Goal: Information Seeking & Learning: Check status

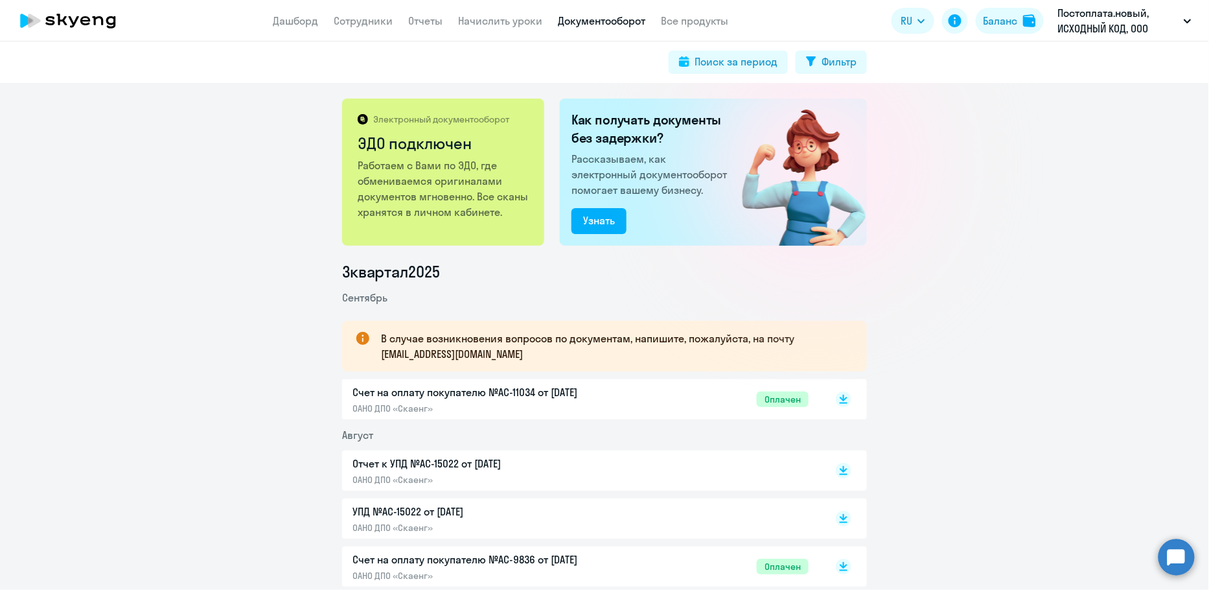
click at [354, 30] on app-header "Дашборд Сотрудники Отчеты Начислить уроки Документооборот Все продукты Дашборд …" at bounding box center [604, 20] width 1209 height 41
click at [354, 23] on link "Сотрудники" at bounding box center [363, 20] width 59 height 13
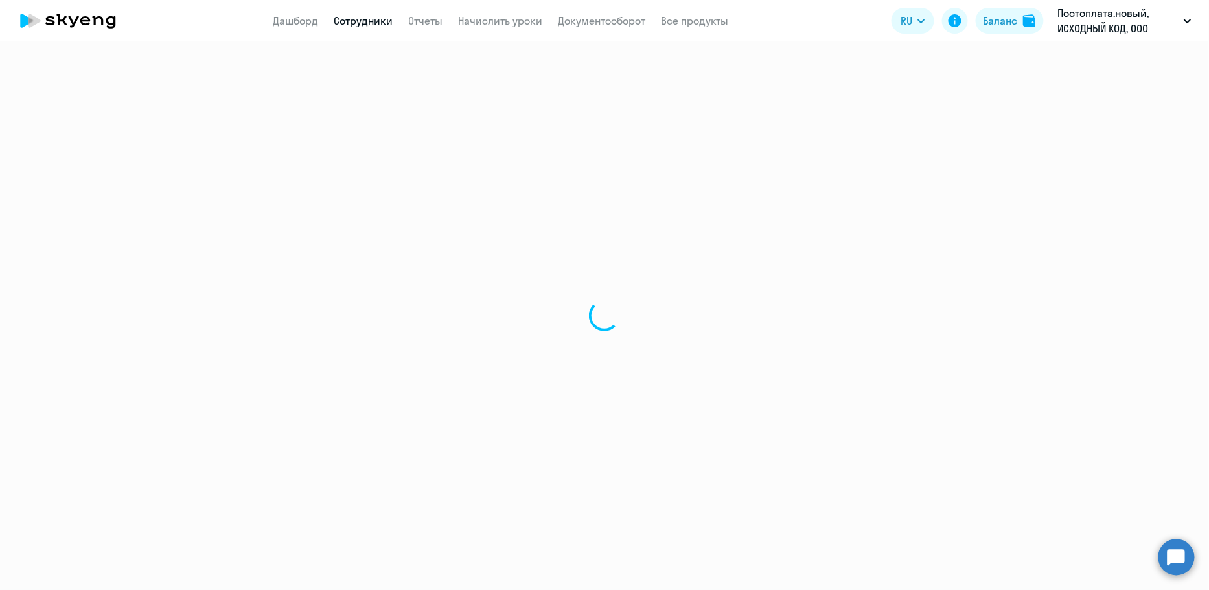
select select "30"
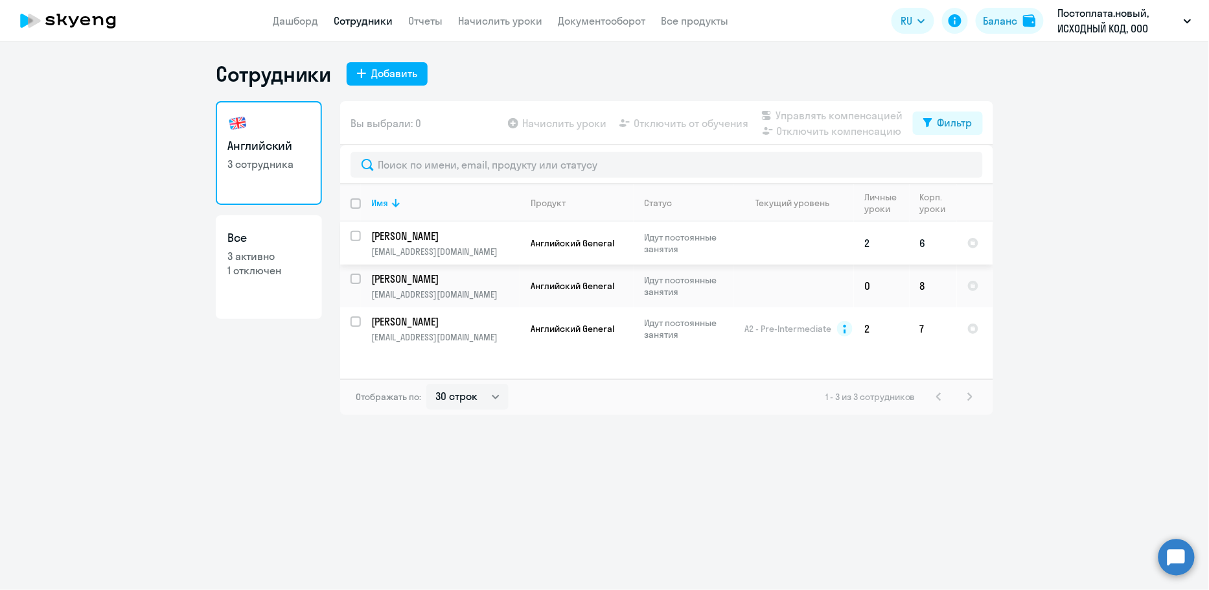
click at [460, 236] on p "[PERSON_NAME]" at bounding box center [444, 236] width 146 height 14
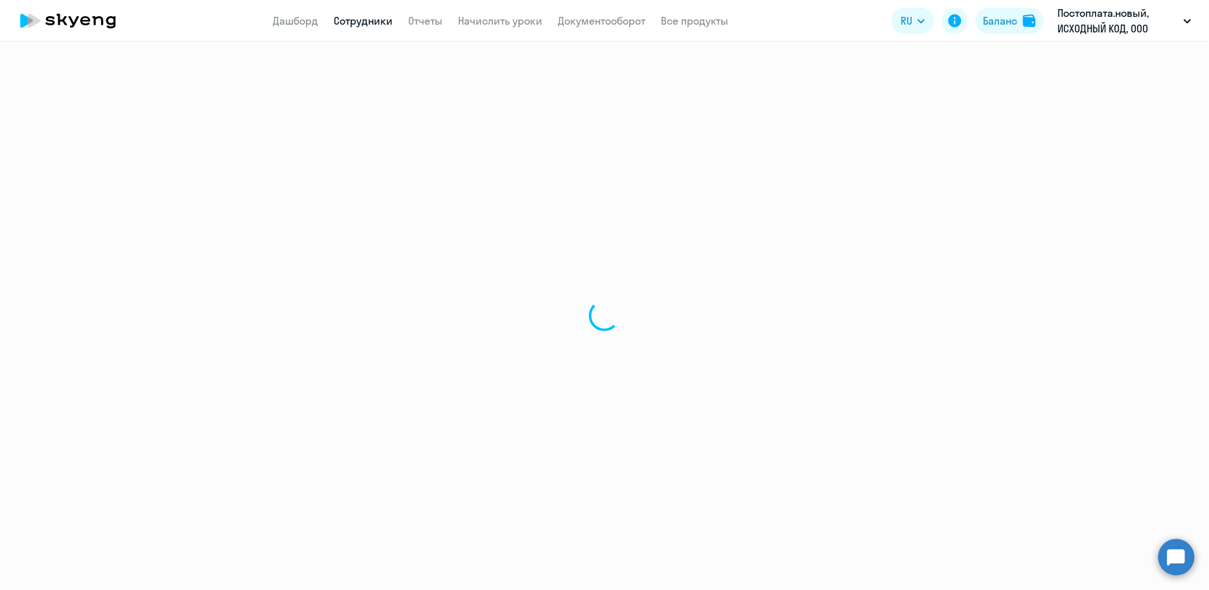
select select "english"
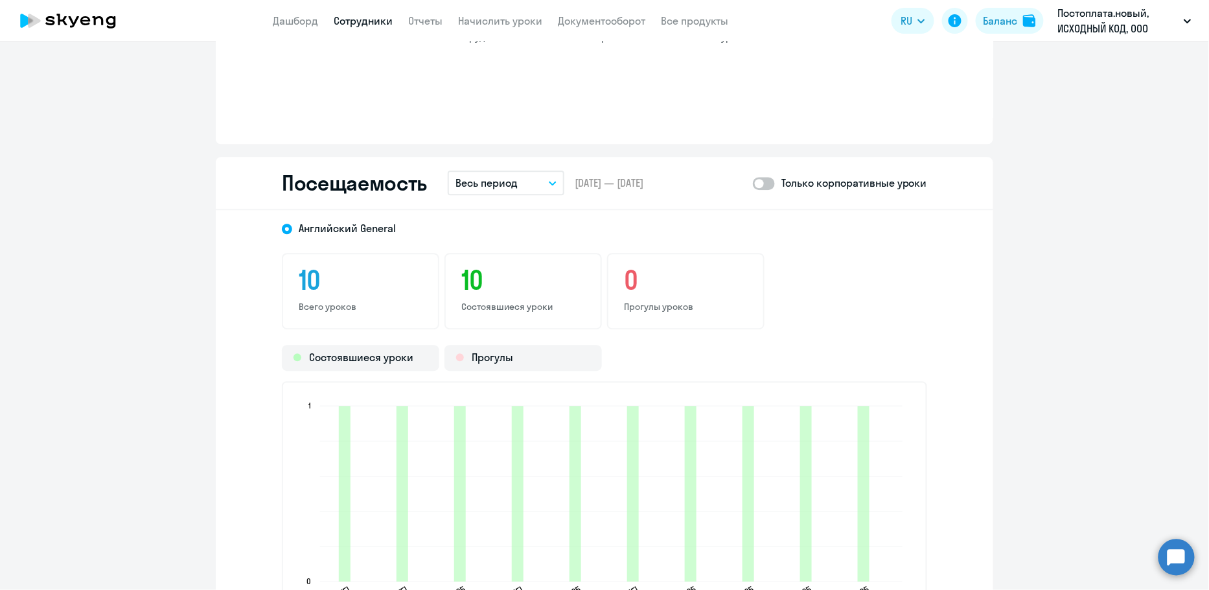
scroll to position [1184, 0]
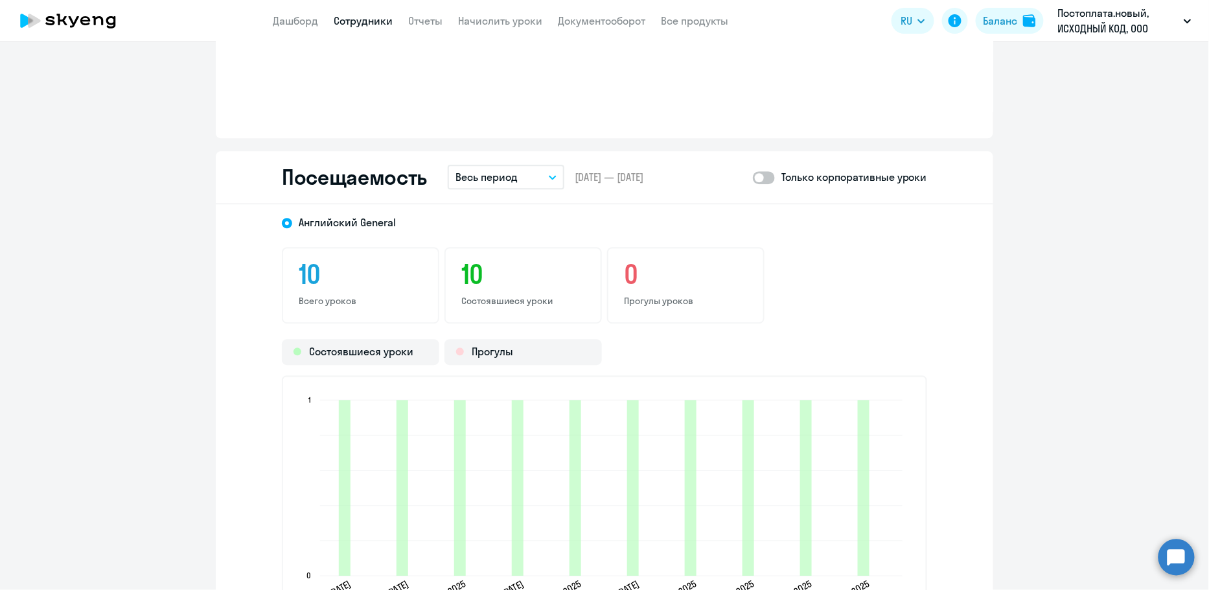
click at [514, 176] on p "Весь период" at bounding box center [487, 177] width 62 height 16
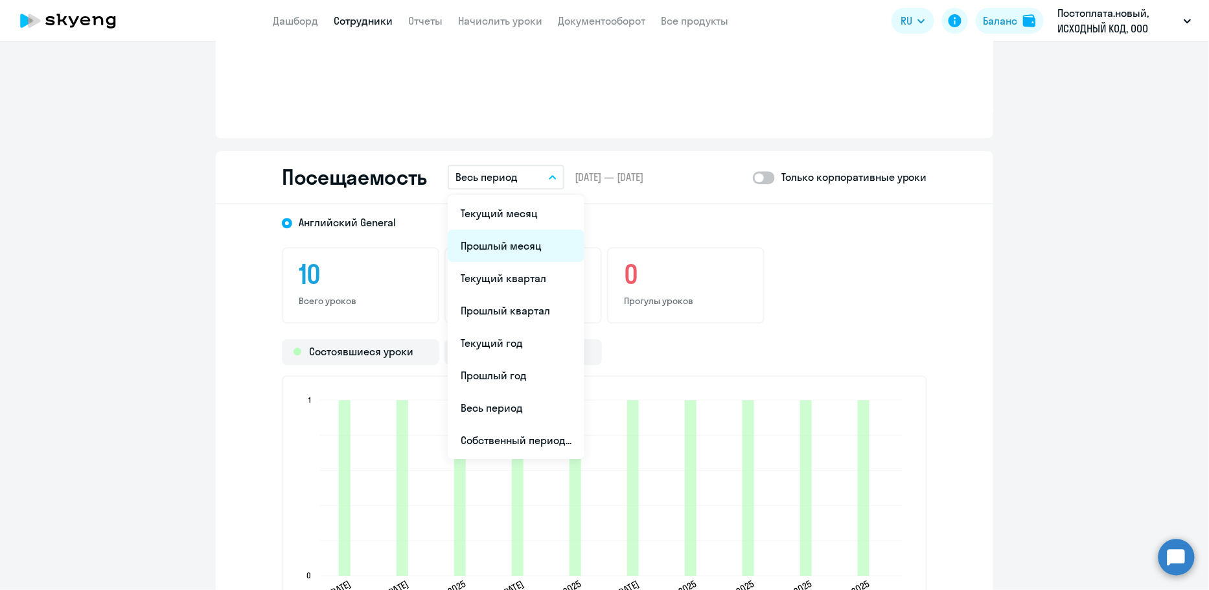
click at [505, 233] on li "Прошлый месяц" at bounding box center [516, 245] width 137 height 32
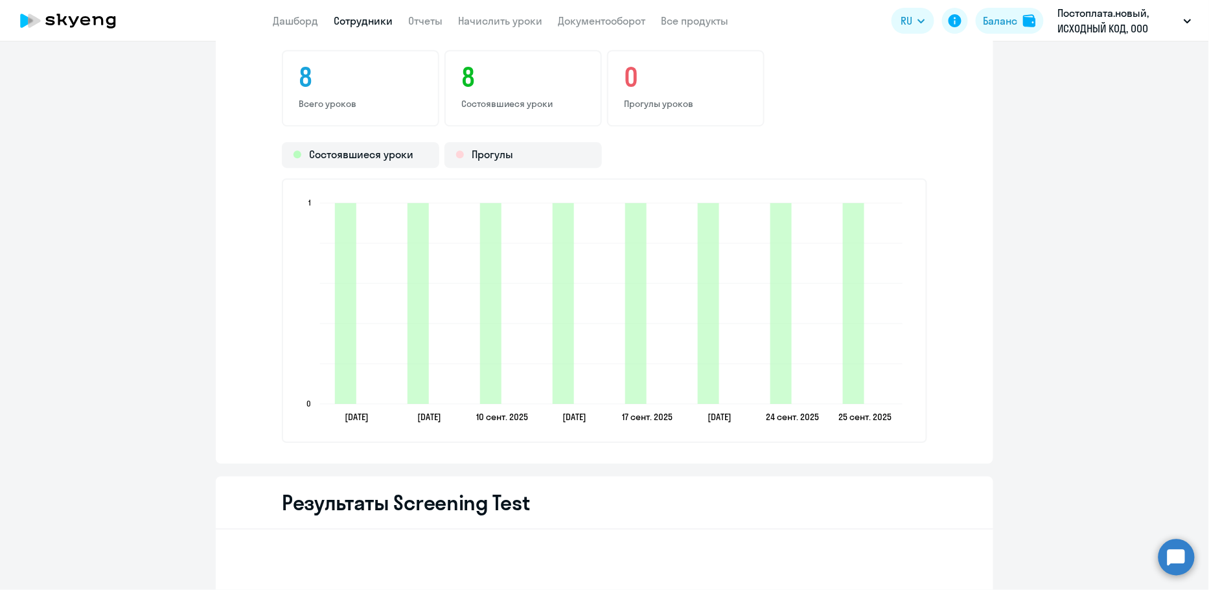
scroll to position [1379, 0]
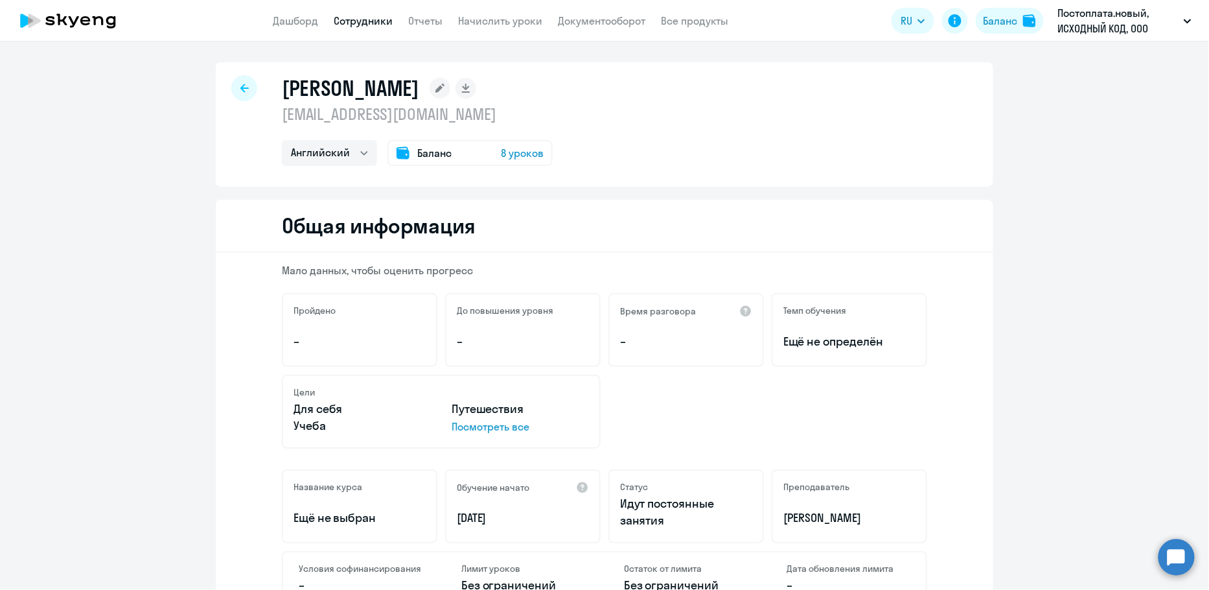
select select "30"
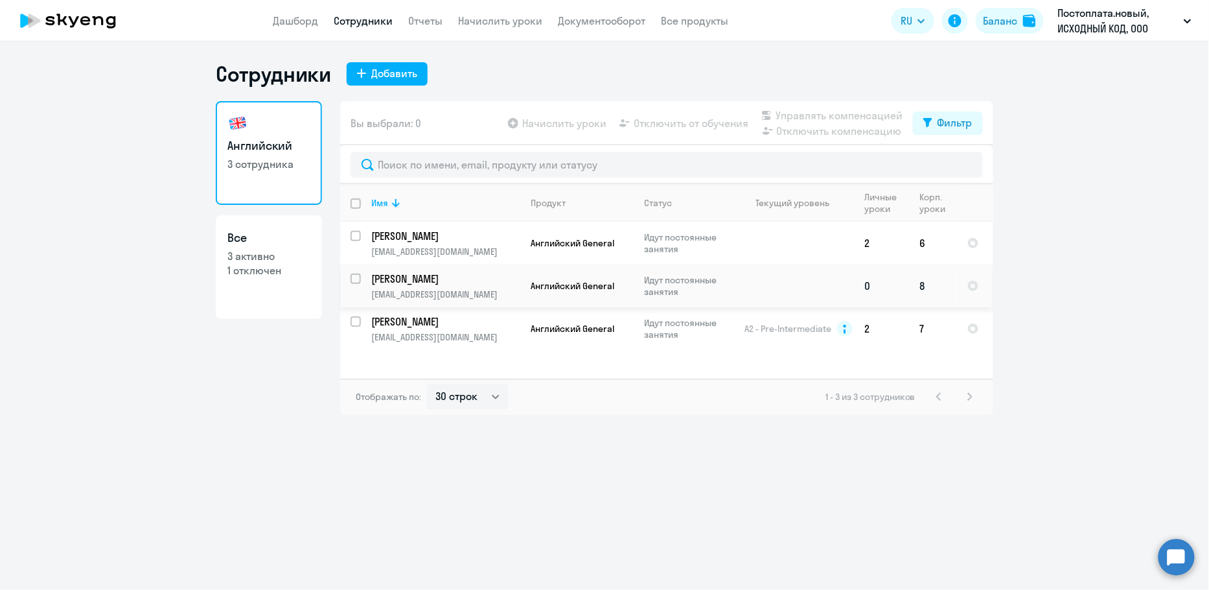
click at [505, 279] on p "[PERSON_NAME]" at bounding box center [444, 278] width 146 height 14
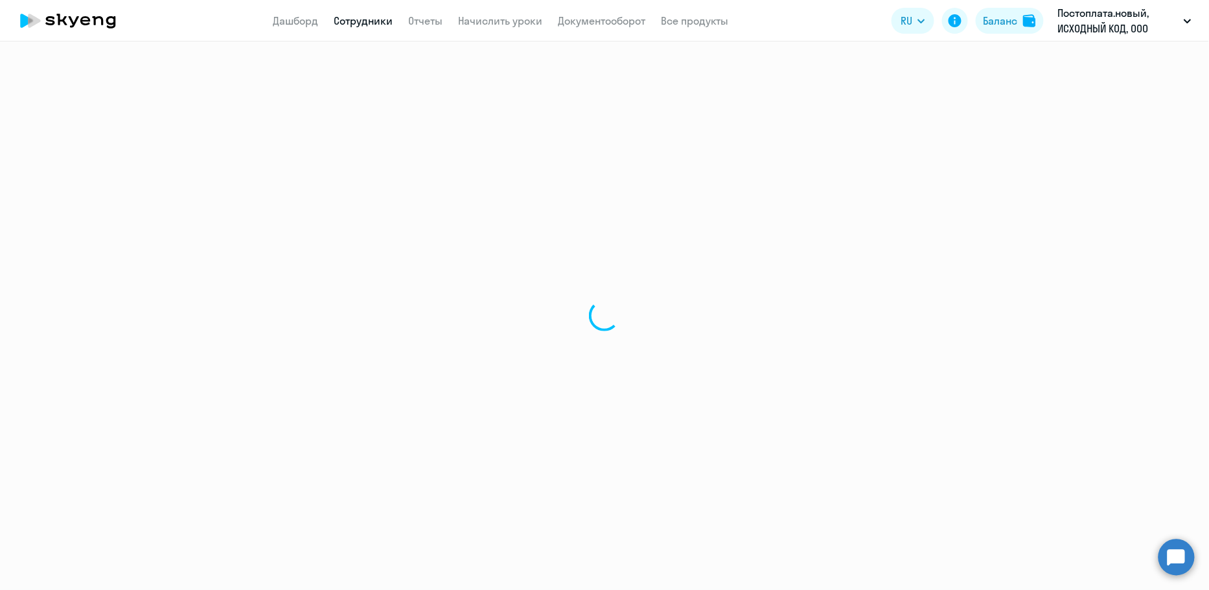
select select "english"
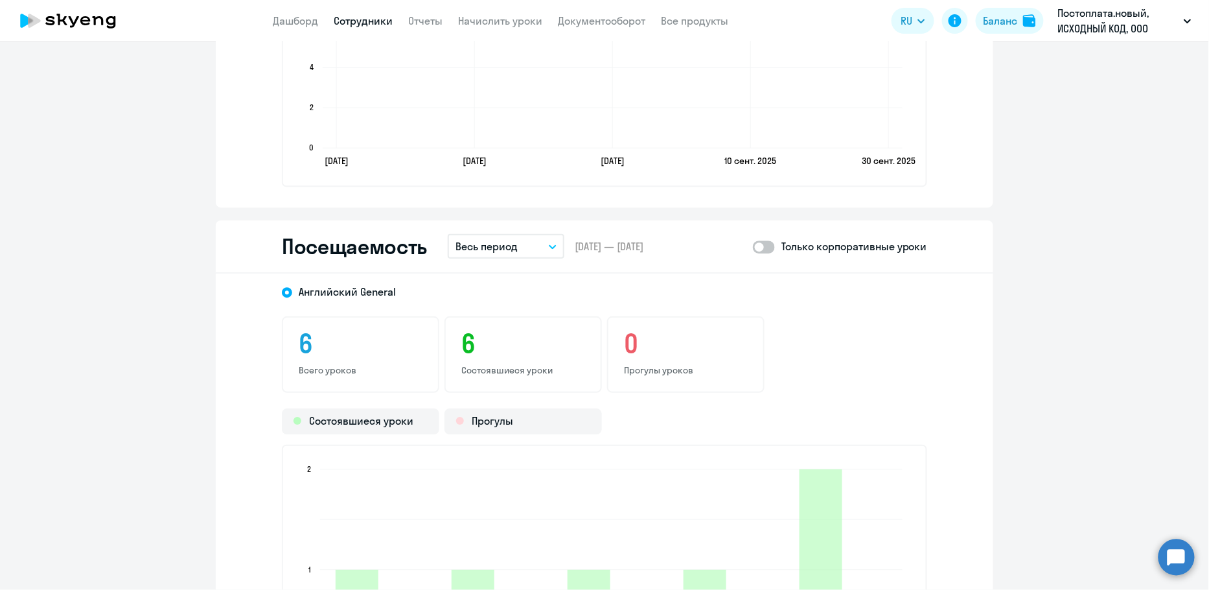
scroll to position [1301, 0]
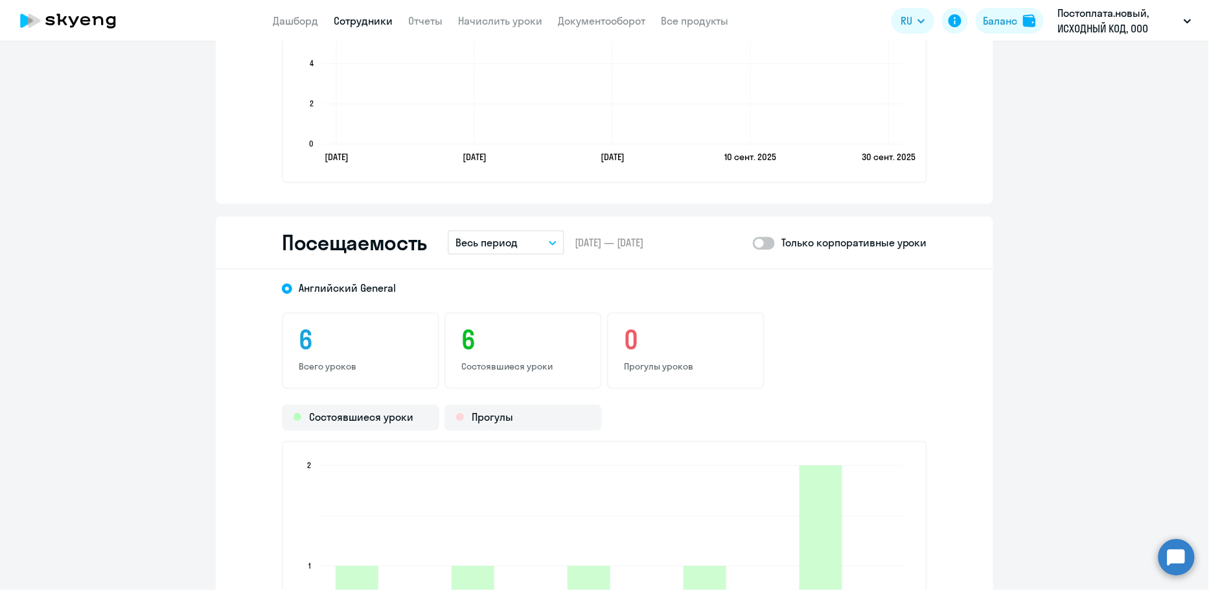
click at [494, 236] on p "Весь период" at bounding box center [487, 243] width 62 height 16
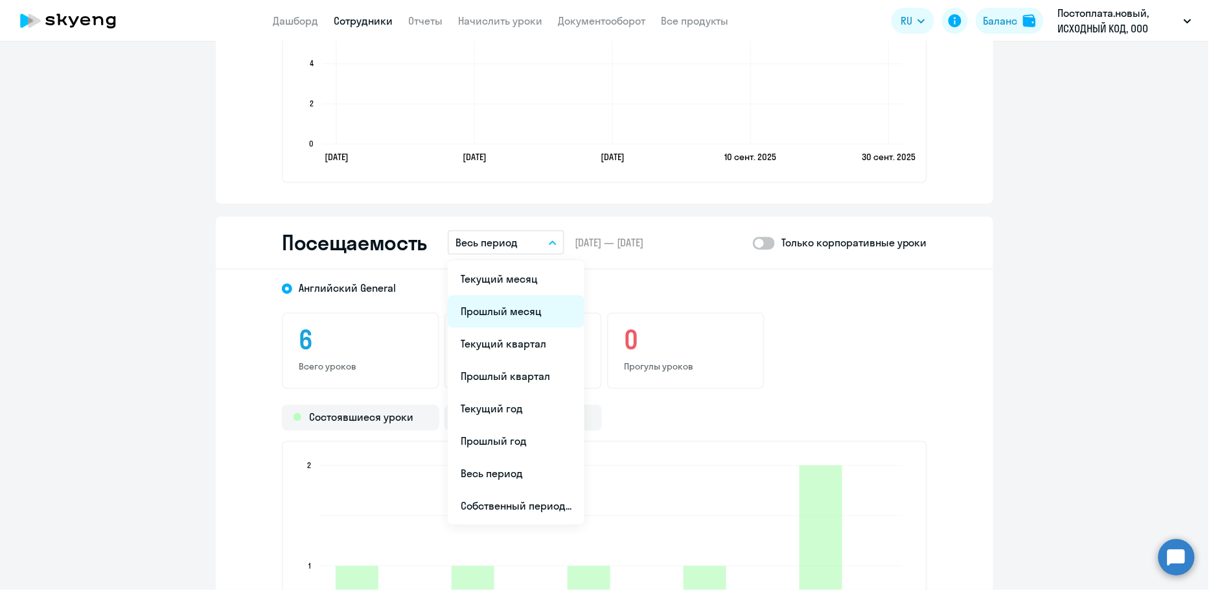
click at [508, 306] on li "Прошлый месяц" at bounding box center [516, 311] width 137 height 32
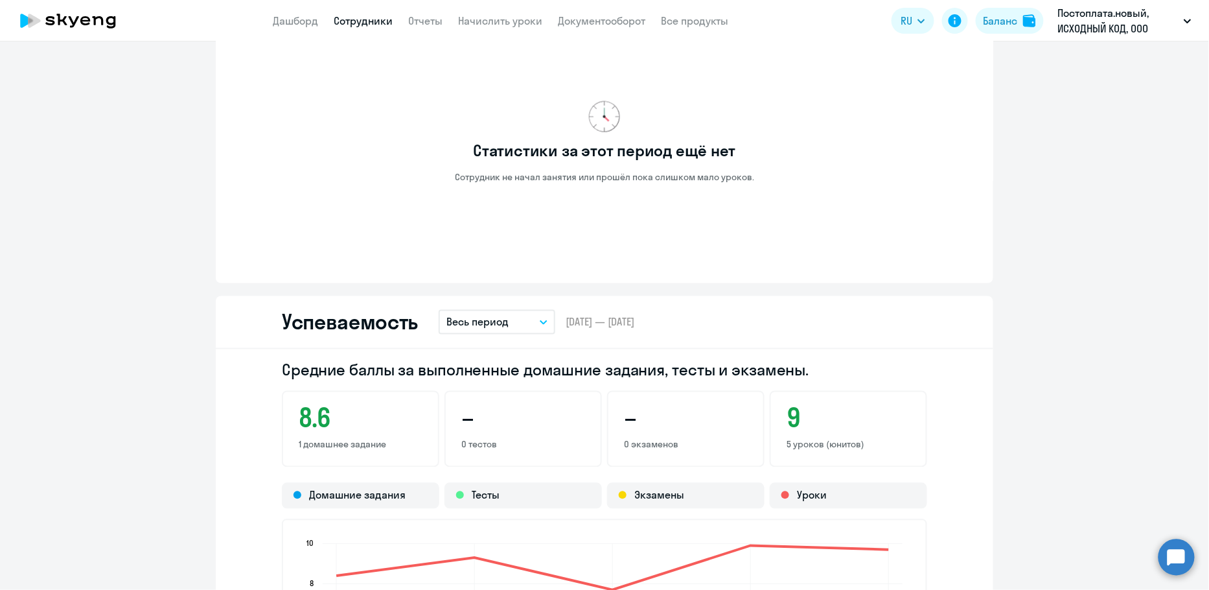
scroll to position [698, 0]
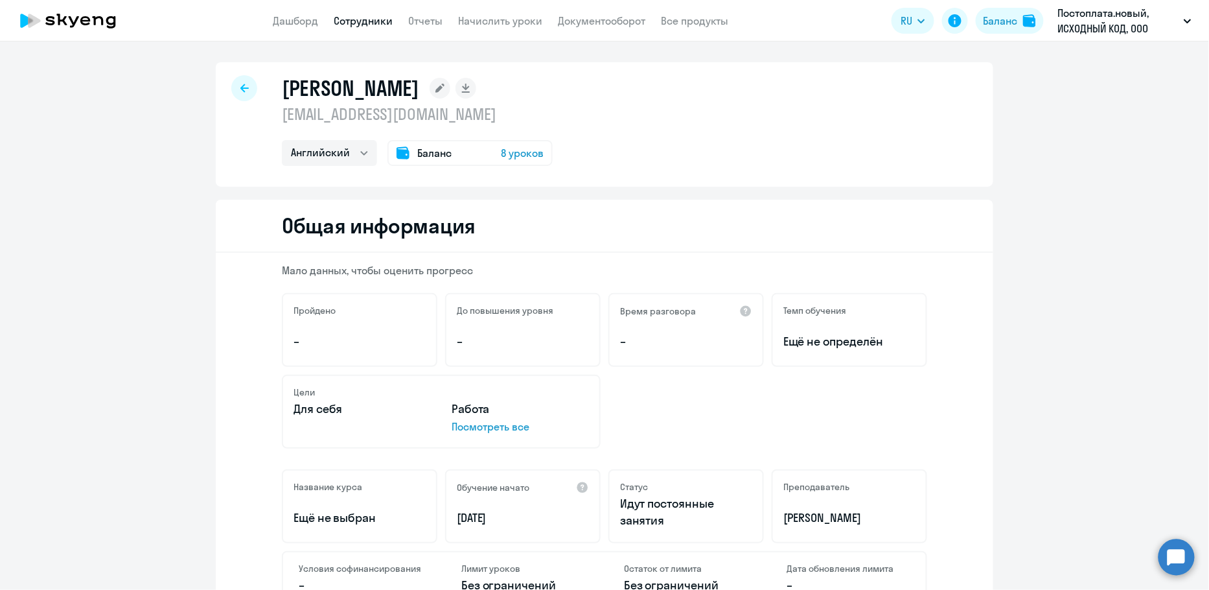
select select "30"
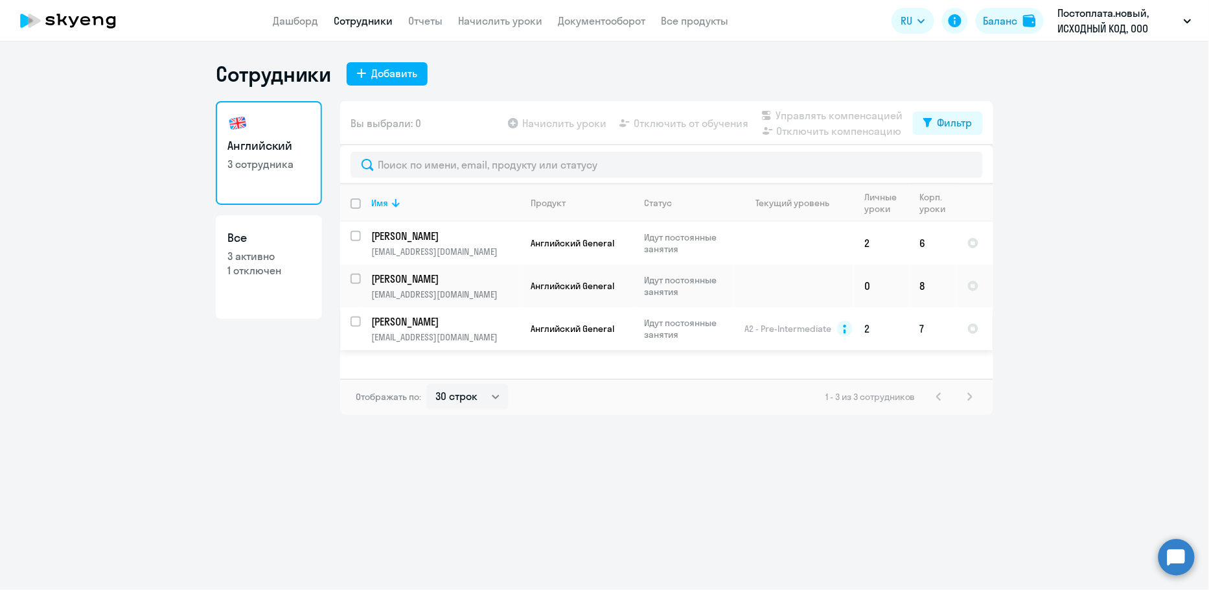
click at [489, 327] on p "[PERSON_NAME]" at bounding box center [444, 321] width 146 height 14
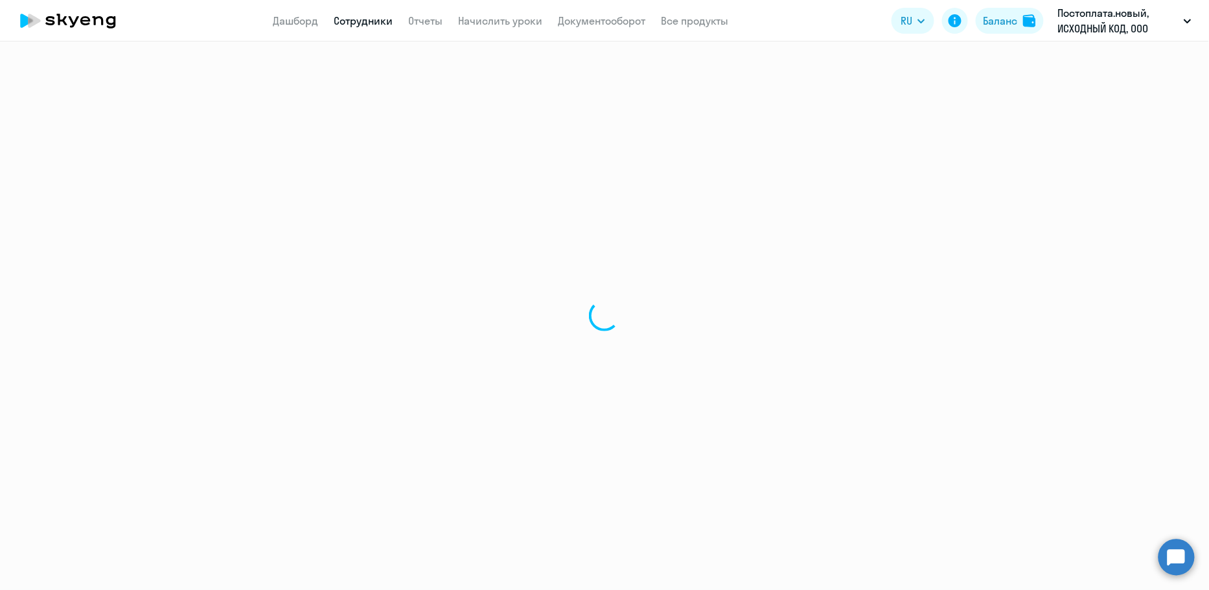
select select "english"
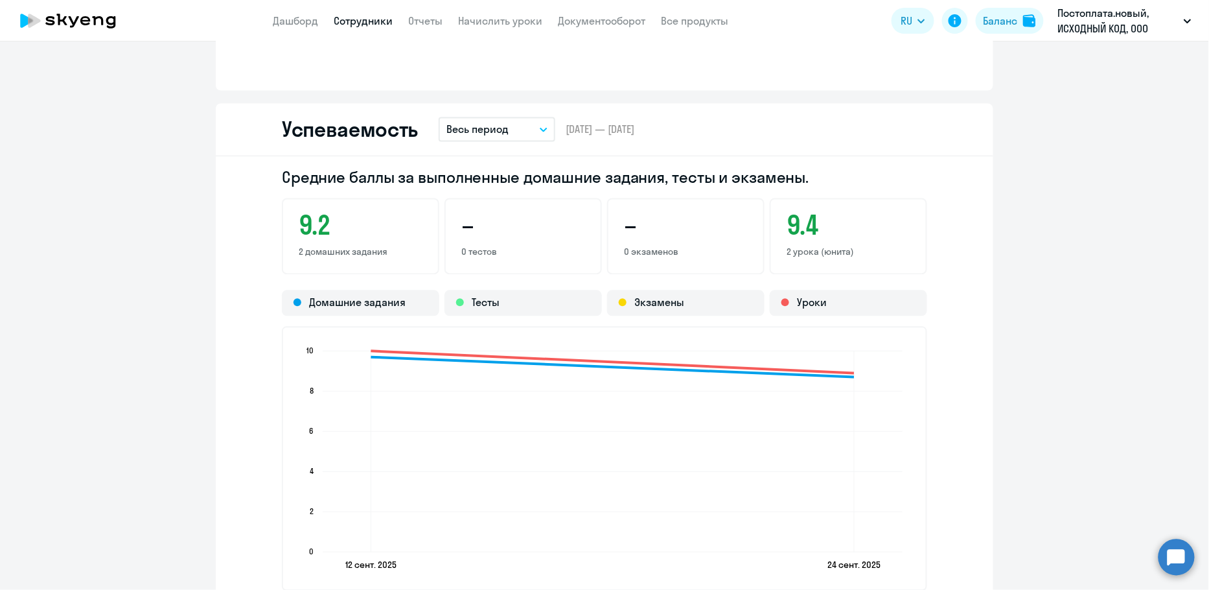
scroll to position [910, 0]
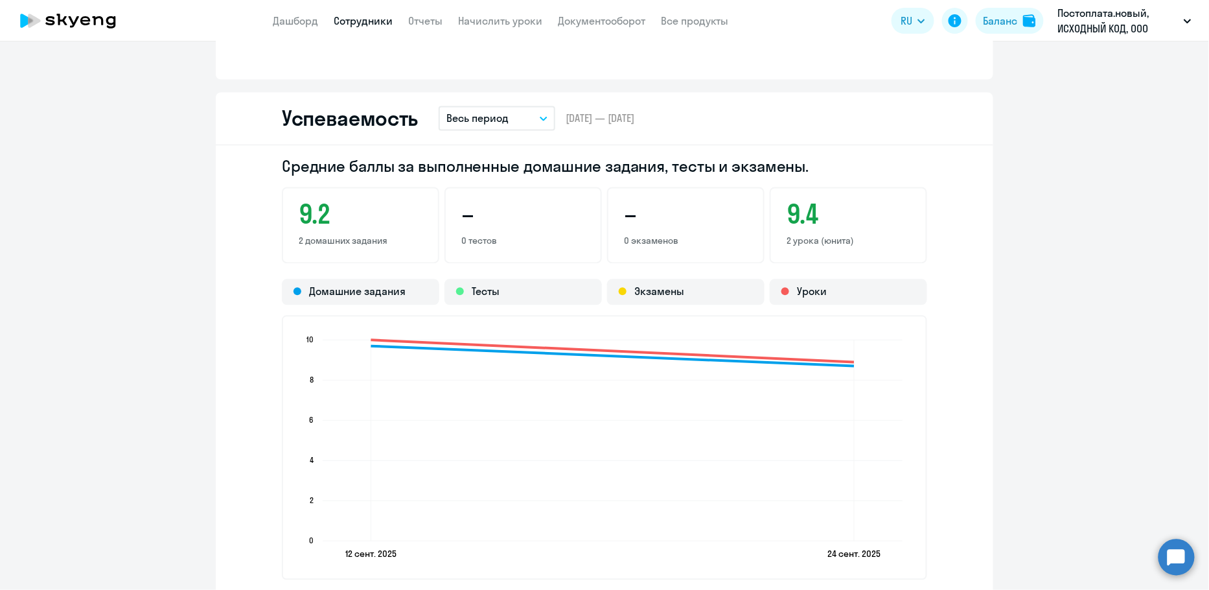
click at [489, 122] on p "Весь период" at bounding box center [477, 119] width 62 height 16
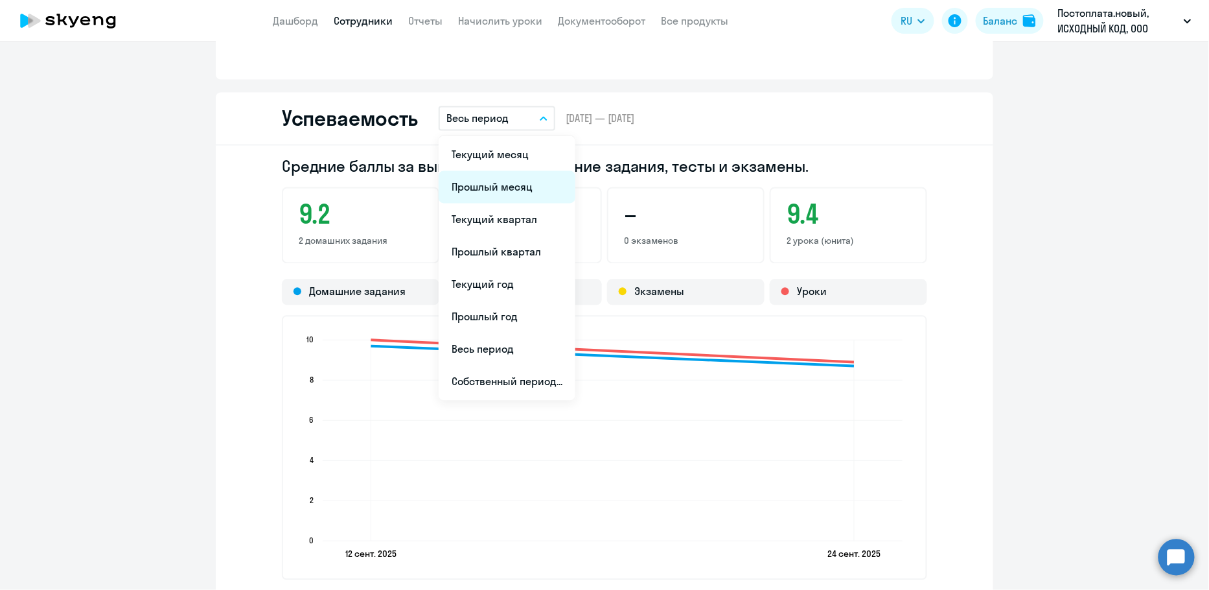
click at [502, 187] on li "Прошлый месяц" at bounding box center [507, 187] width 137 height 32
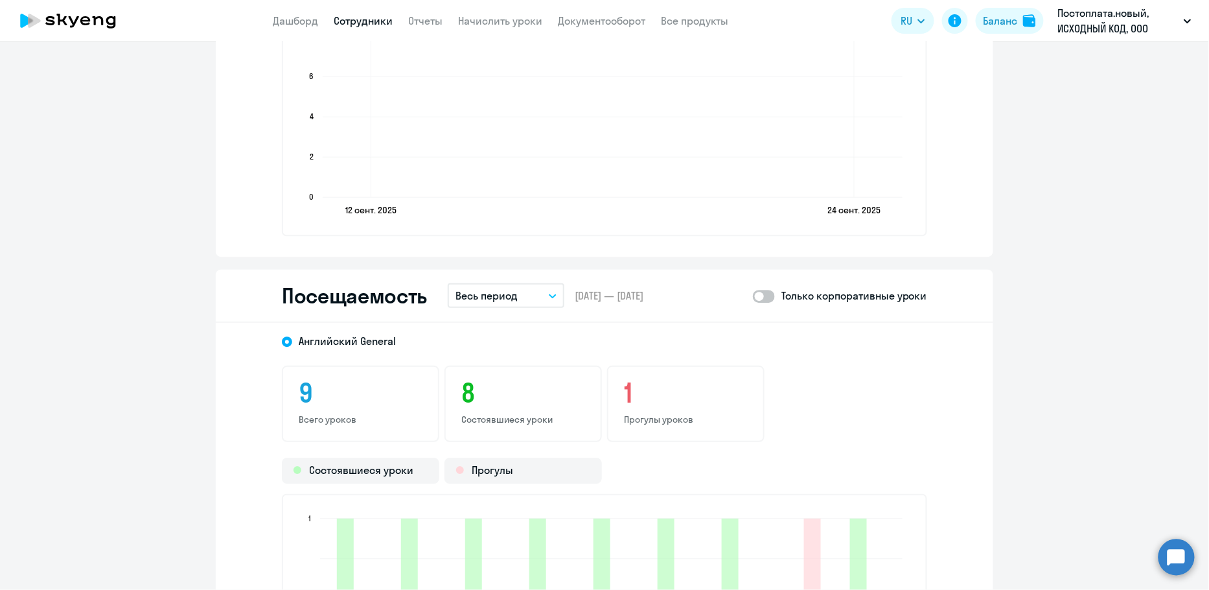
scroll to position [1409, 0]
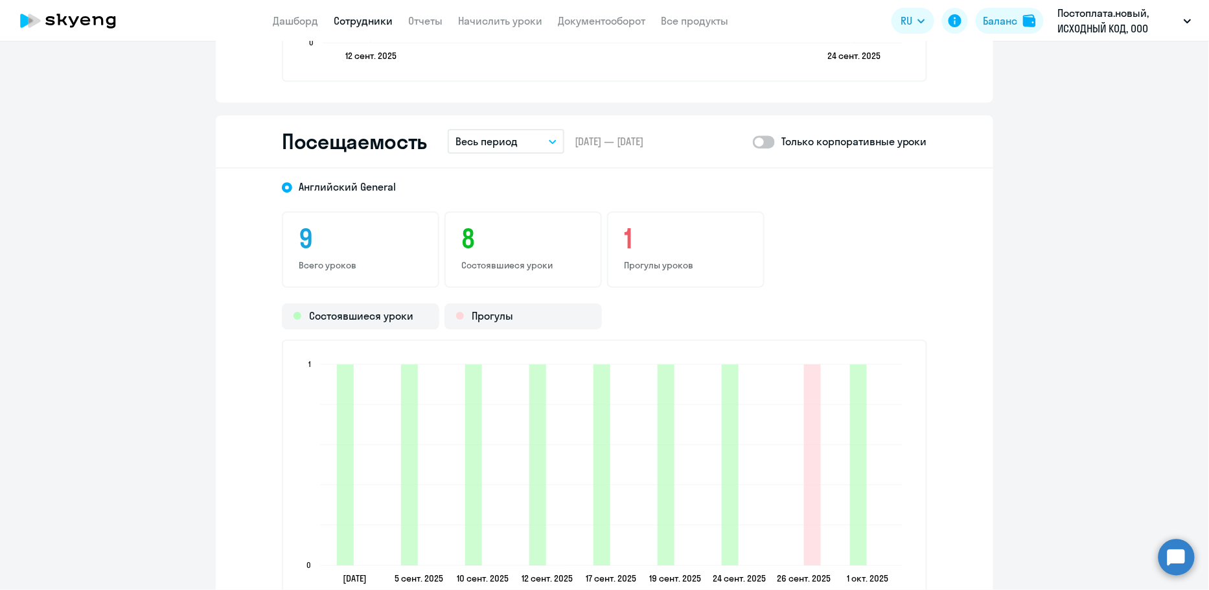
click at [530, 143] on button "Весь период" at bounding box center [506, 141] width 117 height 25
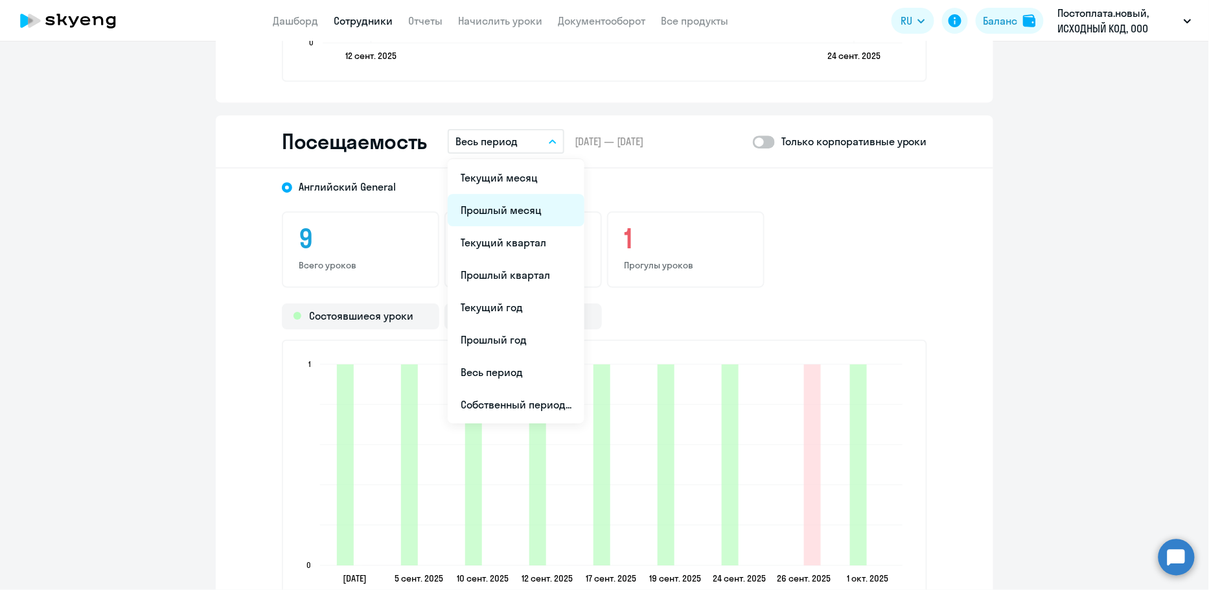
click at [515, 206] on li "Прошлый месяц" at bounding box center [516, 210] width 137 height 32
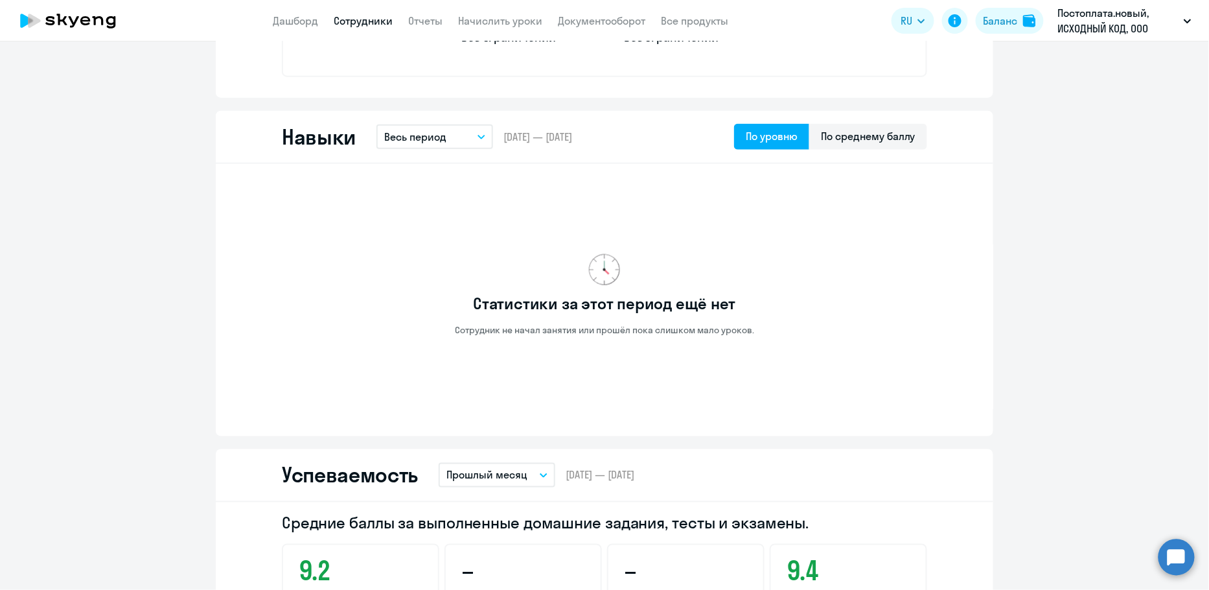
scroll to position [513, 0]
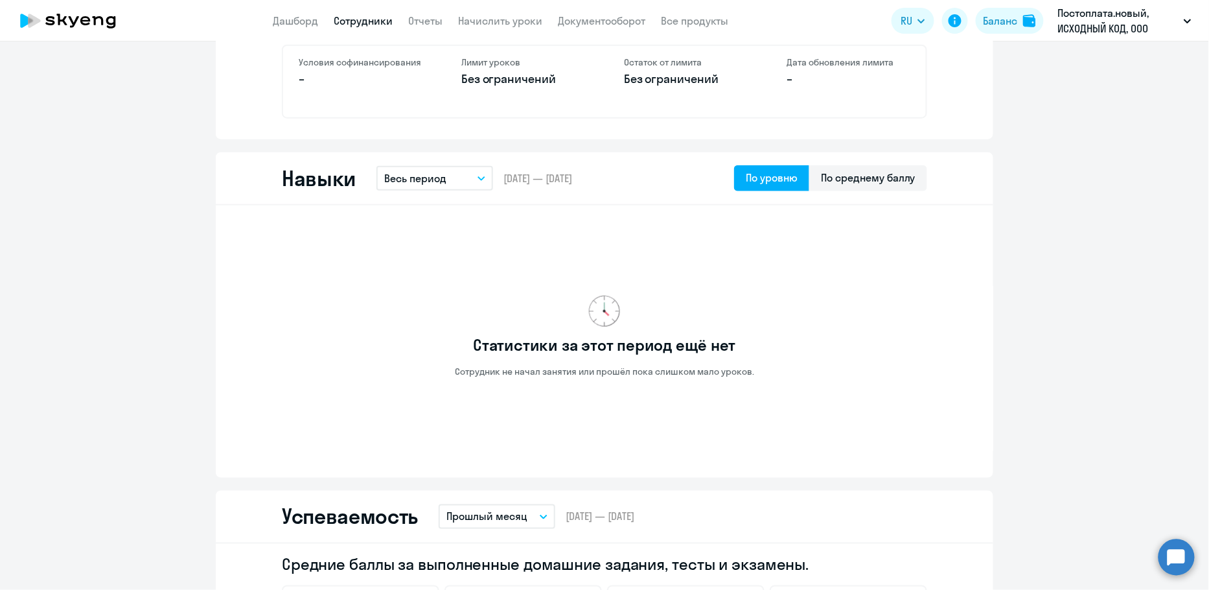
click at [354, 19] on link "Сотрудники" at bounding box center [363, 20] width 59 height 13
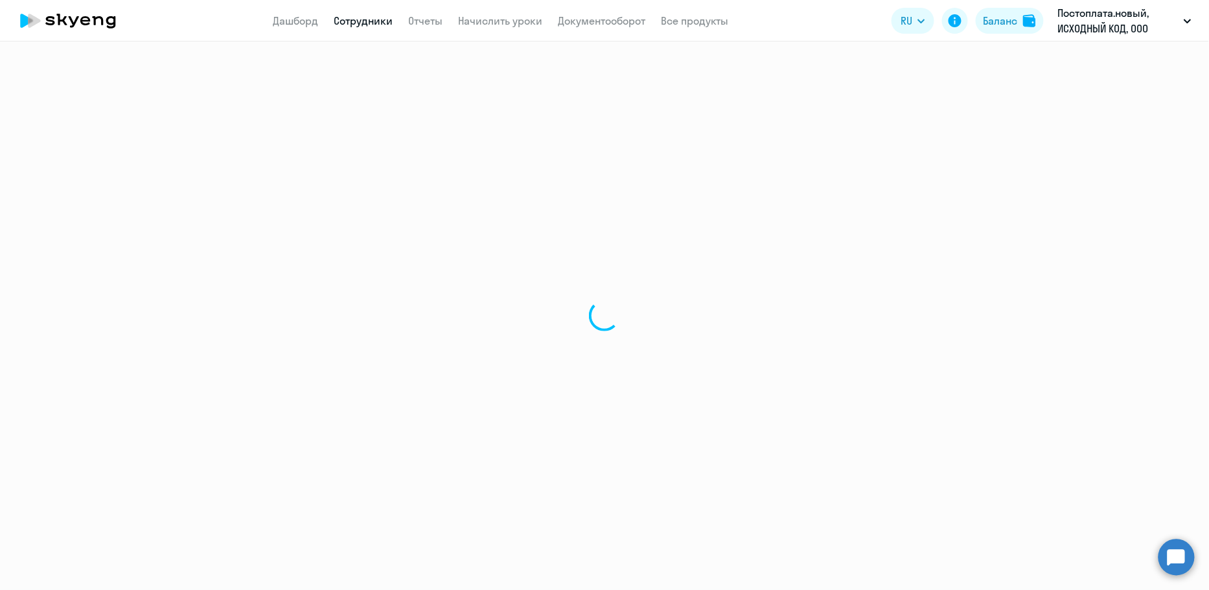
select select "30"
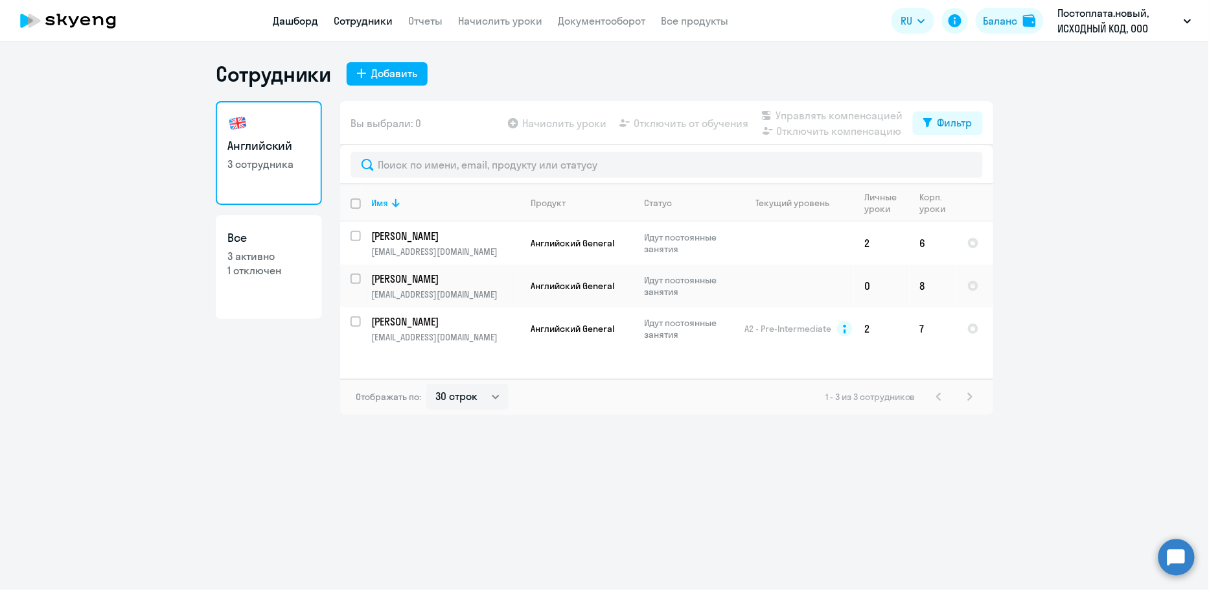
click at [288, 16] on link "Дашборд" at bounding box center [295, 20] width 45 height 13
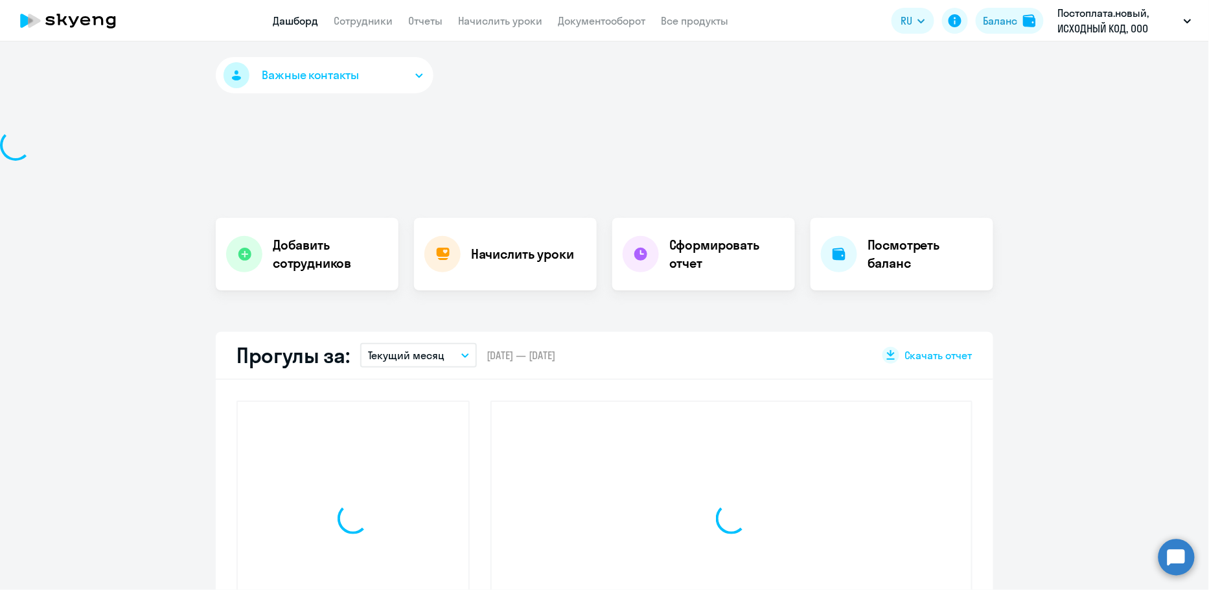
select select "30"
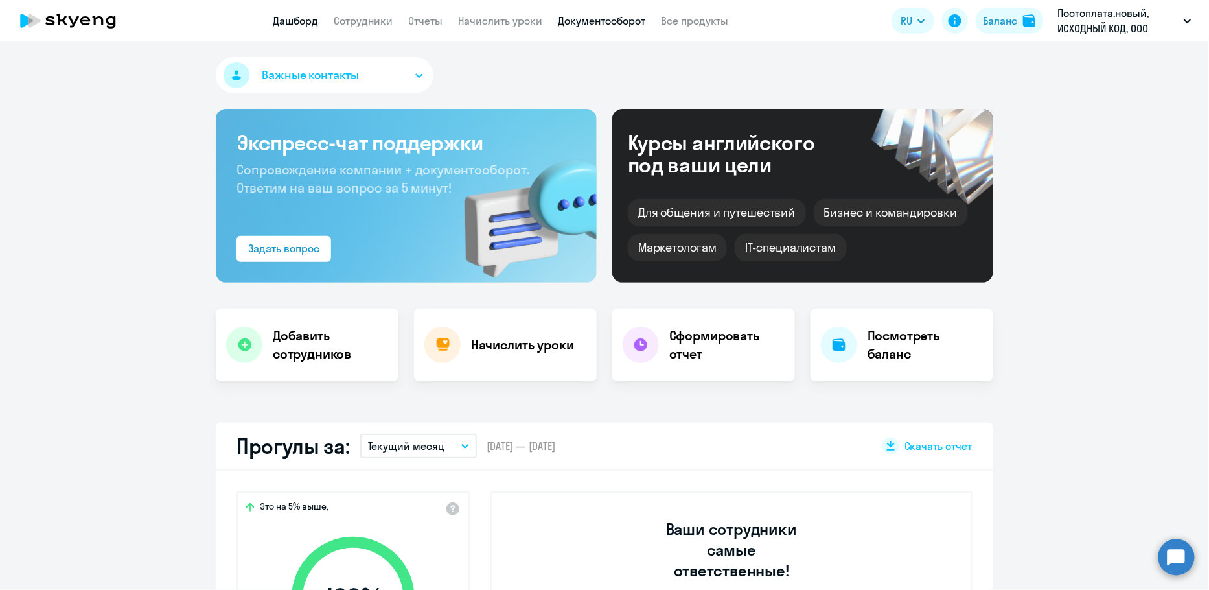
click at [572, 19] on link "Документооборот" at bounding box center [601, 20] width 87 height 13
